Goal: Find specific page/section: Find specific page/section

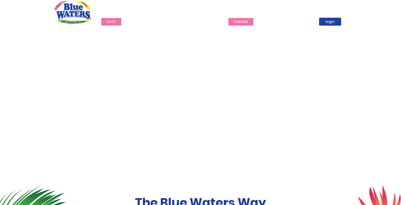
click at [230, 24] on link "careers" at bounding box center [241, 22] width 25 height 8
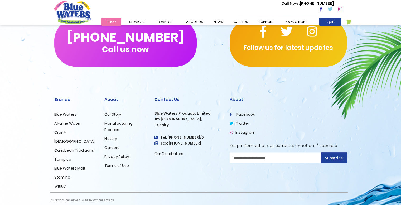
scroll to position [526, 0]
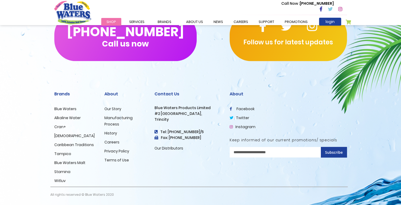
click at [114, 143] on link "Careers" at bounding box center [111, 141] width 15 height 5
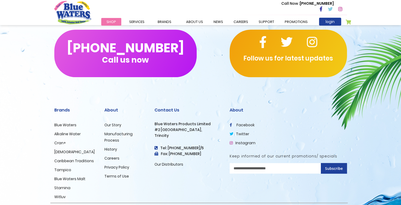
scroll to position [526, 0]
